Goal: Information Seeking & Learning: Learn about a topic

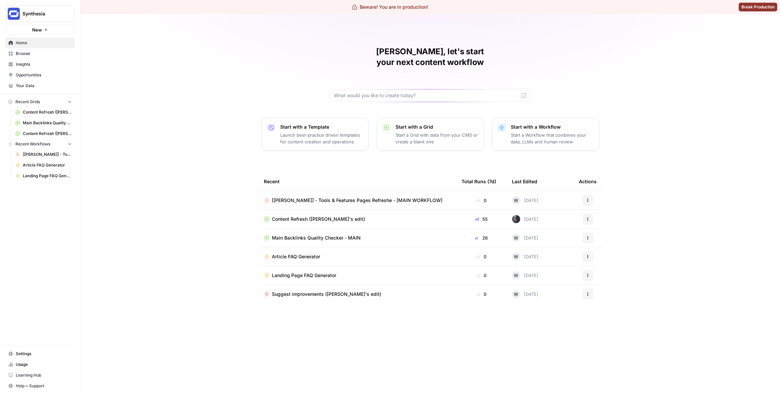
click at [29, 62] on span "Insights" at bounding box center [44, 64] width 56 height 6
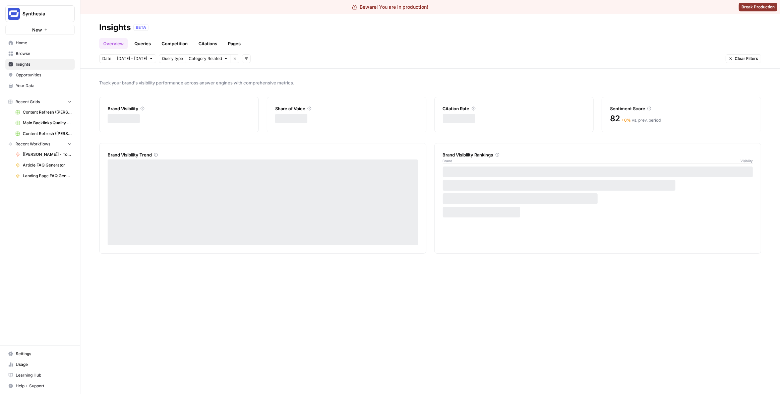
click at [230, 40] on link "Pages" at bounding box center [234, 43] width 21 height 11
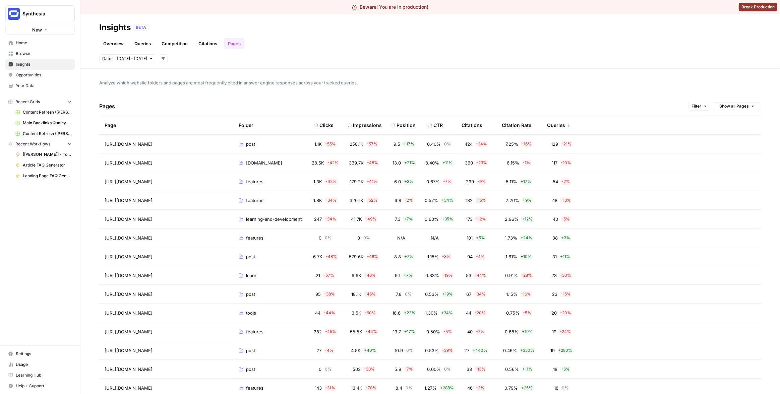
click at [740, 105] on span "Show all Pages" at bounding box center [735, 106] width 30 height 6
click at [736, 129] on span "Show all Pages" at bounding box center [734, 129] width 39 height 7
click at [731, 103] on span "Show all Pages" at bounding box center [735, 106] width 30 height 6
click at [727, 120] on span "Grouped by Folder" at bounding box center [734, 120] width 39 height 7
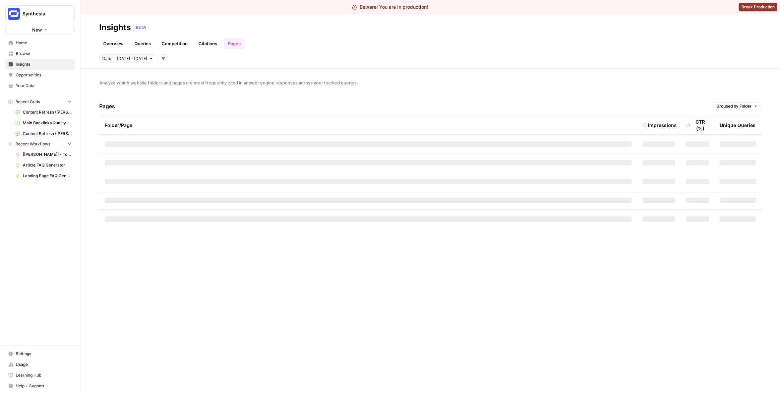
click at [633, 79] on span "Analyze which website folders and pages are most frequently cited in answer eng…" at bounding box center [430, 82] width 662 height 7
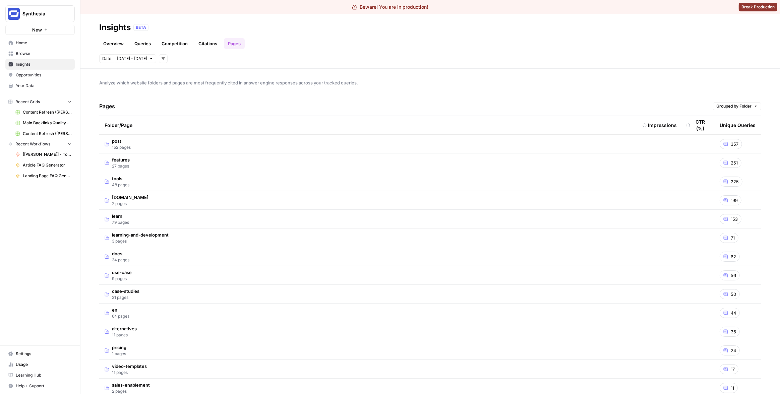
click at [643, 126] on icon at bounding box center [645, 125] width 4 height 4
click at [656, 126] on div "Impressions" at bounding box center [662, 125] width 29 height 7
click at [692, 126] on div "CTR (%)" at bounding box center [700, 125] width 17 height 13
click at [720, 125] on div "Unique Queries" at bounding box center [738, 125] width 36 height 18
